Goal: Check status

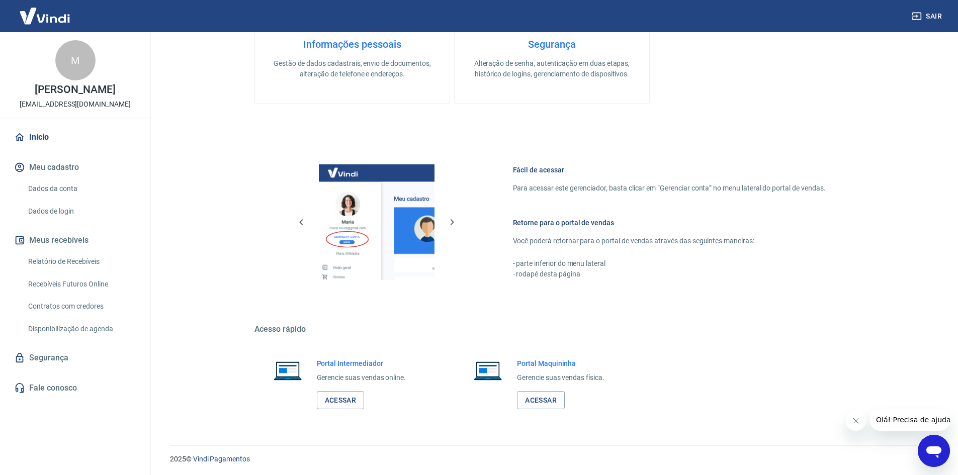
scroll to position [413, 0]
click at [344, 402] on link "Acessar" at bounding box center [341, 399] width 48 height 19
